Goal: Navigation & Orientation: Find specific page/section

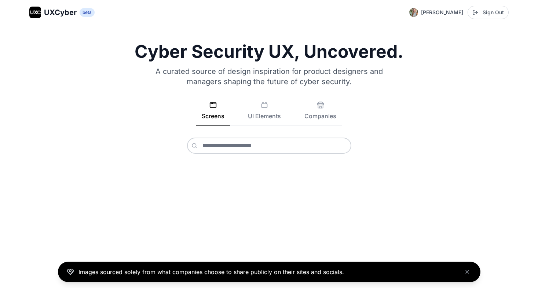
click at [209, 109] on button "Screens" at bounding box center [213, 114] width 34 height 24
click at [260, 114] on button "UI Elements" at bounding box center [264, 114] width 45 height 24
click at [210, 109] on button "Screens" at bounding box center [213, 114] width 34 height 24
click at [470, 275] on button "Close banner" at bounding box center [467, 272] width 9 height 9
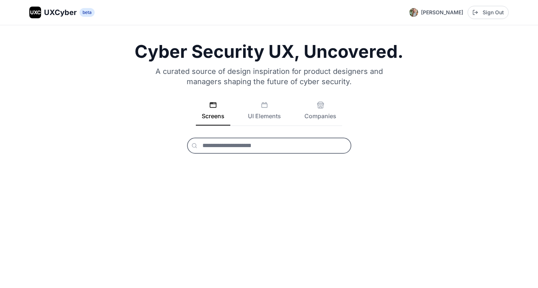
click at [227, 144] on input "text" at bounding box center [269, 146] width 164 height 16
click at [212, 97] on div "Cyber Security UX, Uncovered. A curated source of design inspiration for produc…" at bounding box center [268, 98] width 479 height 111
click at [326, 107] on button "Companies" at bounding box center [320, 114] width 44 height 24
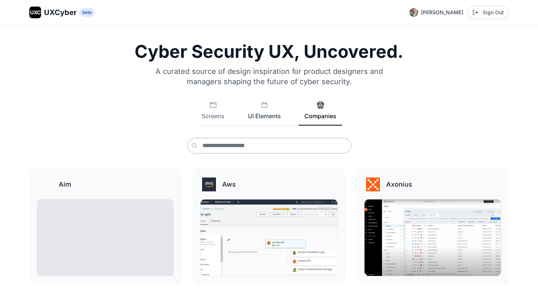
click at [281, 115] on button "UI Elements" at bounding box center [264, 114] width 45 height 24
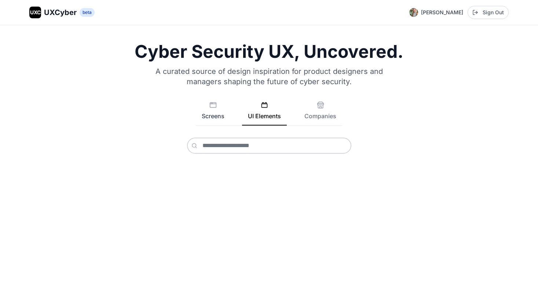
click at [221, 107] on button "Screens" at bounding box center [213, 114] width 34 height 24
click at [312, 118] on button "Companies" at bounding box center [320, 114] width 44 height 24
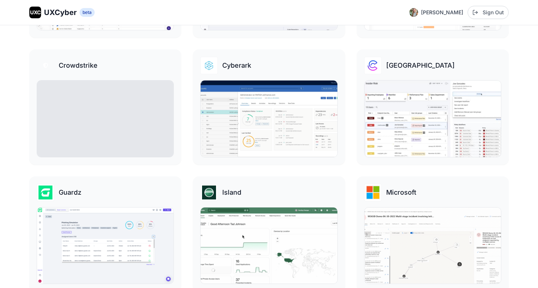
scroll to position [375, 0]
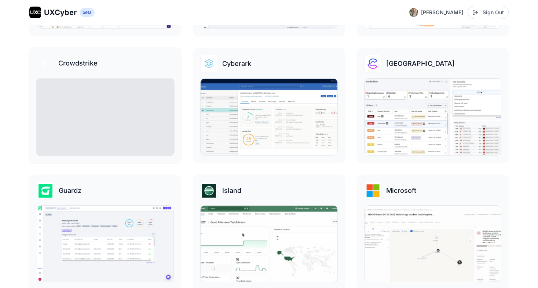
click at [126, 118] on img at bounding box center [105, 116] width 138 height 77
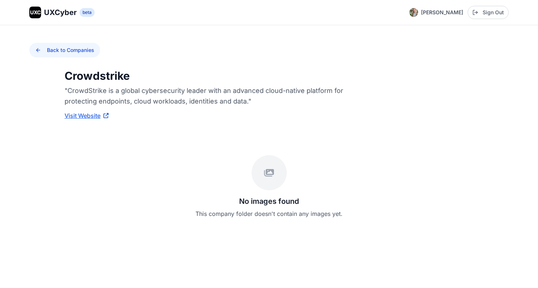
click at [81, 50] on button "Back to Companies" at bounding box center [64, 50] width 71 height 15
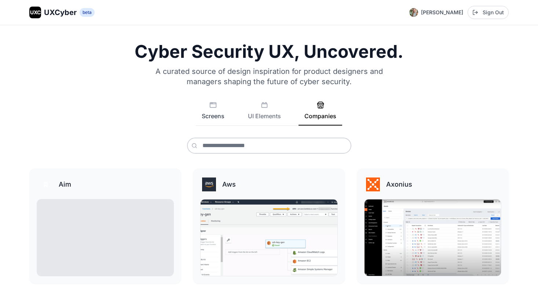
click at [217, 115] on button "Screens" at bounding box center [213, 114] width 34 height 24
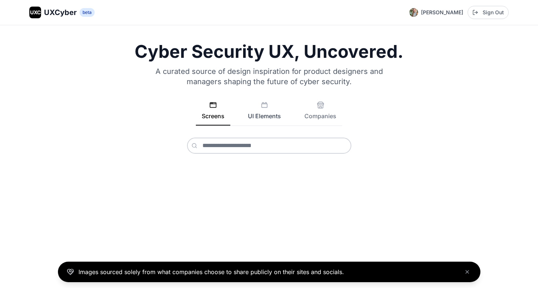
click at [265, 111] on button "UI Elements" at bounding box center [264, 114] width 45 height 24
